Goal: Transaction & Acquisition: Purchase product/service

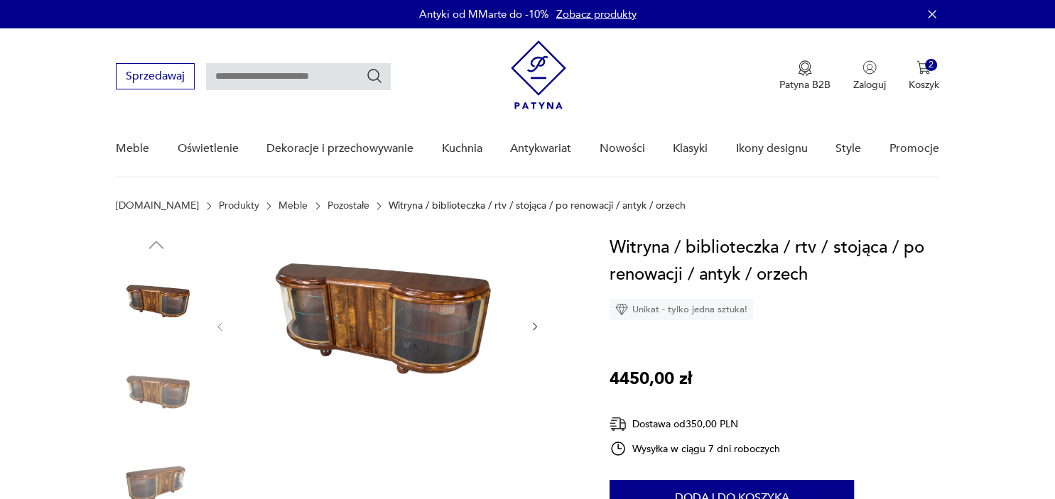
click at [354, 331] on img at bounding box center [377, 325] width 274 height 183
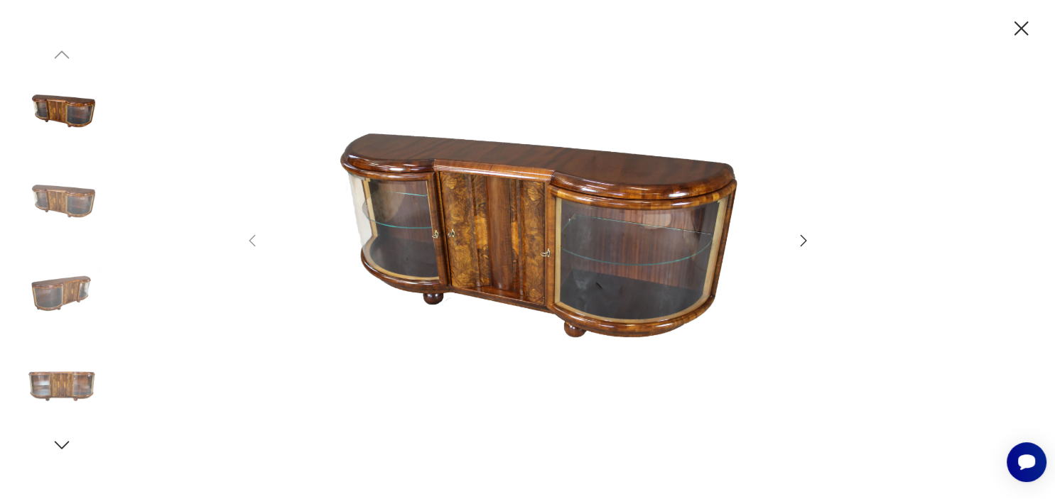
click at [810, 232] on div at bounding box center [528, 249] width 568 height 402
click at [805, 237] on icon "button" at bounding box center [803, 240] width 17 height 17
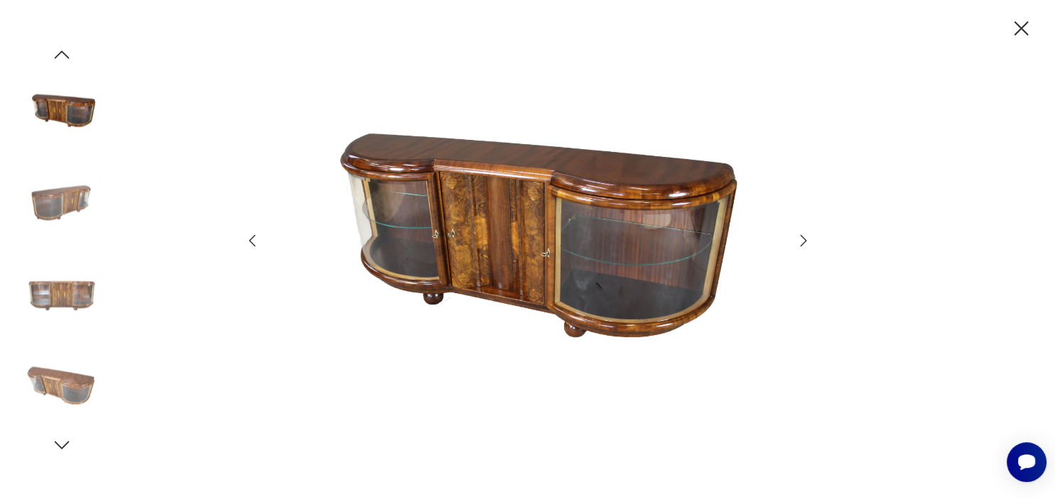
click at [805, 237] on icon "button" at bounding box center [803, 240] width 17 height 17
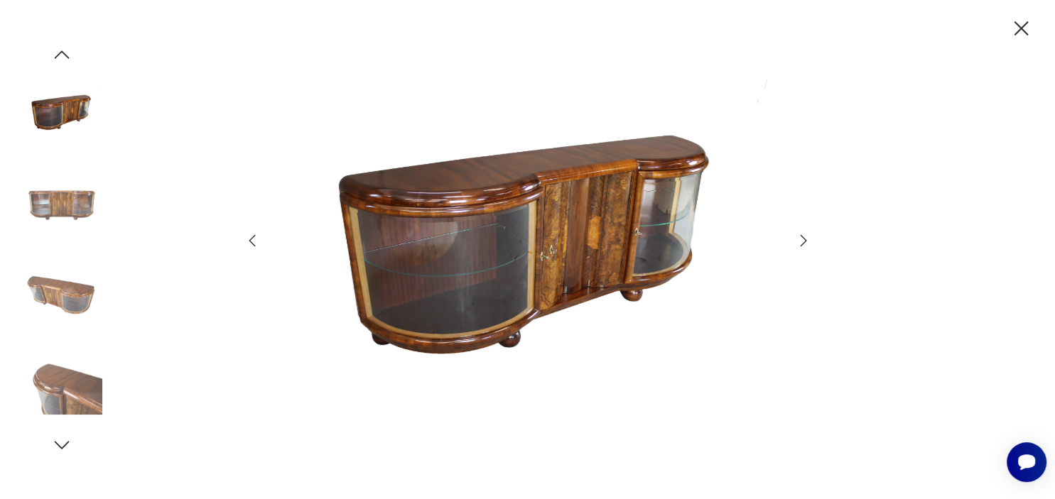
click at [805, 237] on icon "button" at bounding box center [803, 240] width 17 height 17
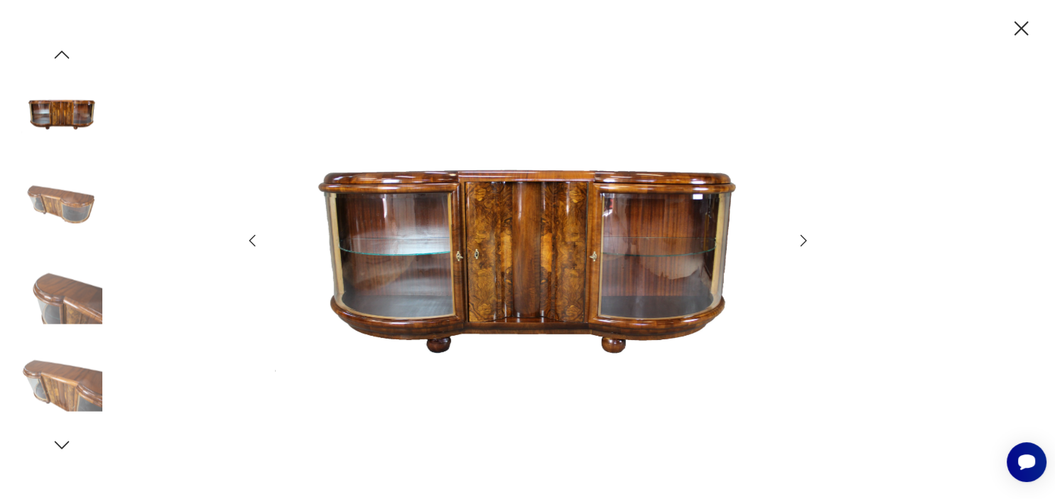
click at [805, 237] on icon "button" at bounding box center [803, 240] width 17 height 17
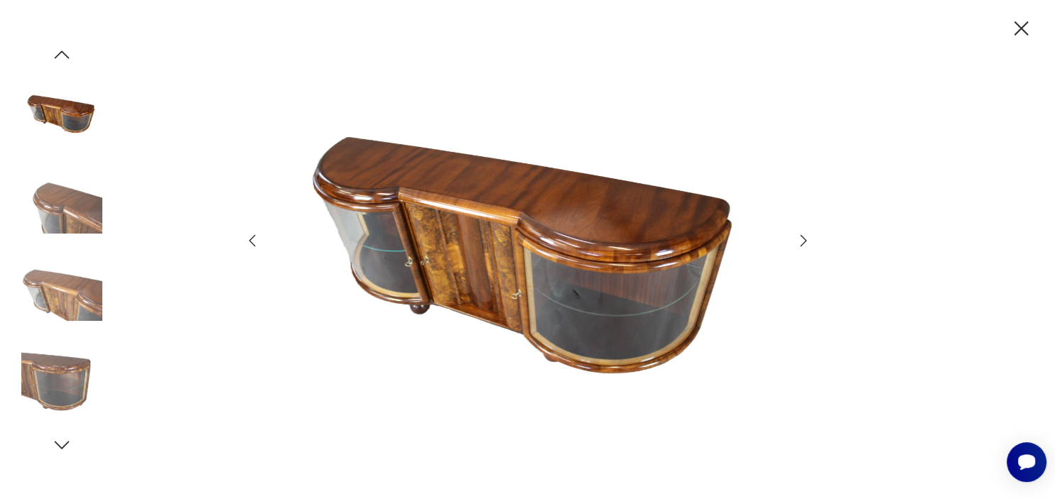
click at [805, 237] on icon "button" at bounding box center [803, 240] width 17 height 17
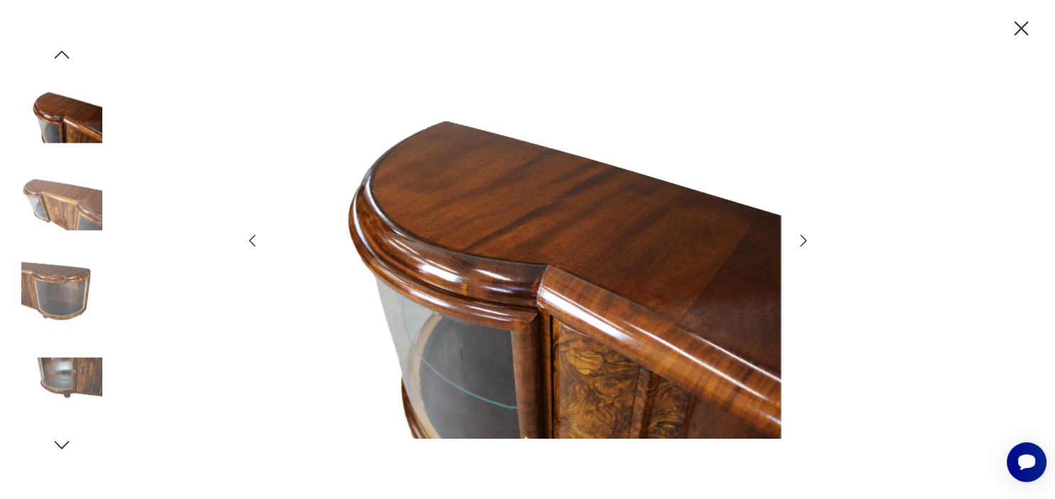
click at [1020, 26] on icon "button" at bounding box center [1020, 28] width 25 height 25
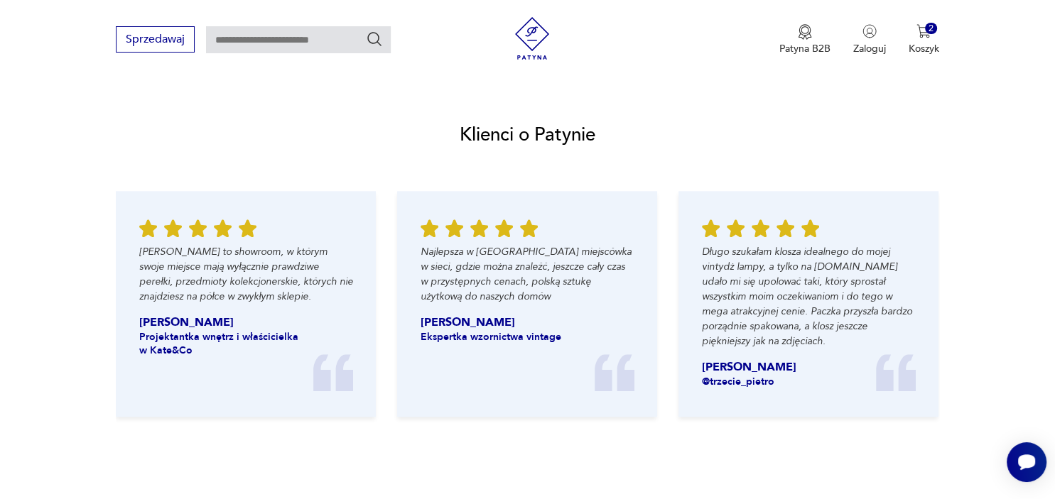
scroll to position [1462, 0]
